Goal: Communication & Community: Answer question/provide support

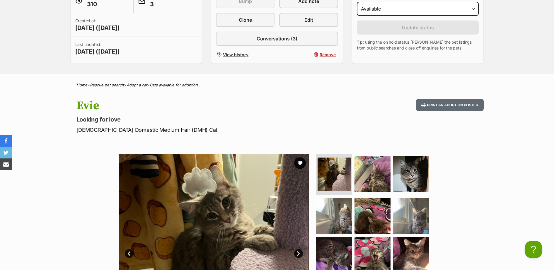
scroll to position [171, 0]
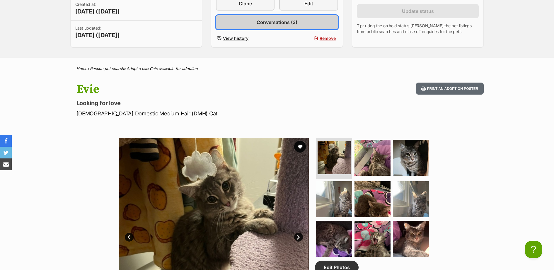
click at [288, 20] on span "Conversations (3)" at bounding box center [276, 22] width 41 height 7
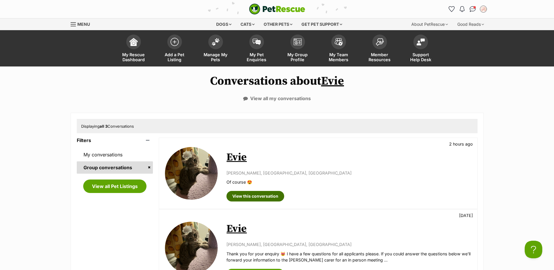
click at [267, 197] on link "View this conversation" at bounding box center [255, 196] width 58 height 11
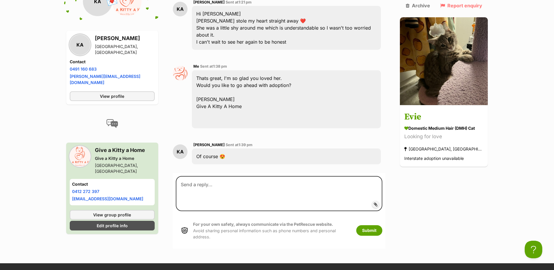
scroll to position [903, 0]
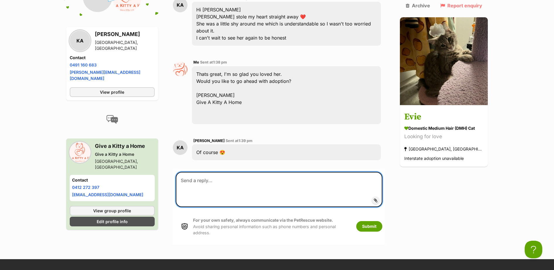
drag, startPoint x: 276, startPoint y: 174, endPoint x: 284, endPoint y: 166, distance: 11.2
click at [276, 176] on textarea at bounding box center [279, 189] width 207 height 35
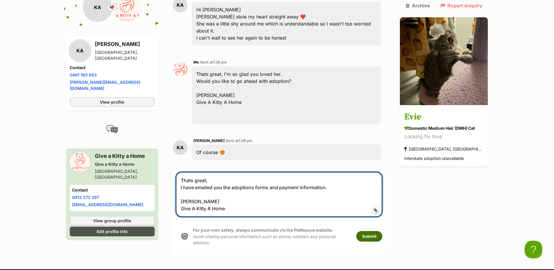
type textarea "Thats great, I have emailed you the adoptions forms and payment information. Be…"
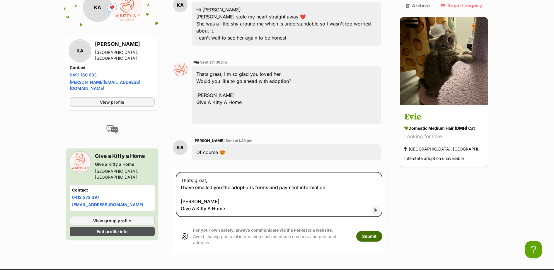
click at [382, 231] on button "Submit" at bounding box center [369, 236] width 26 height 11
